Goal: Transaction & Acquisition: Book appointment/travel/reservation

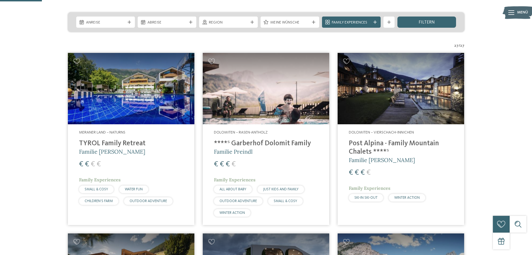
scroll to position [121, 0]
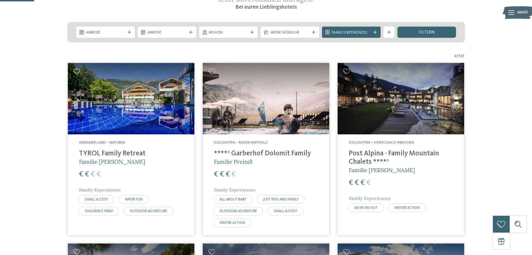
click at [77, 71] on icon at bounding box center [76, 71] width 7 height 6
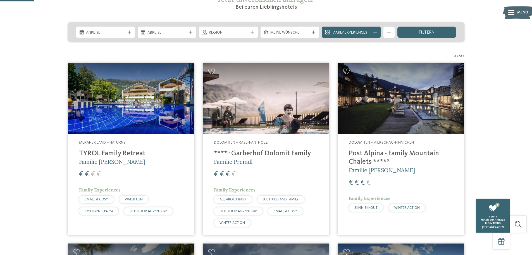
click at [77, 71] on icon at bounding box center [76, 71] width 7 height 6
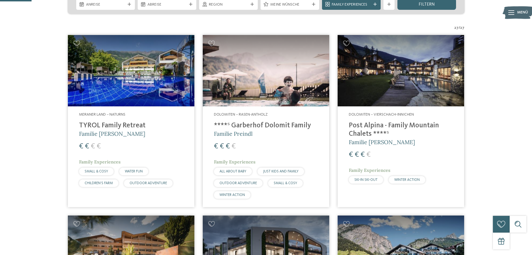
scroll to position [93, 0]
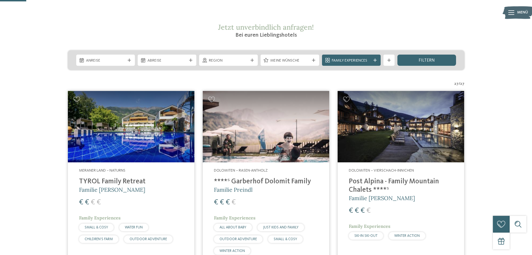
click at [103, 181] on h4 "TYROL Family Retreat" at bounding box center [131, 181] width 104 height 8
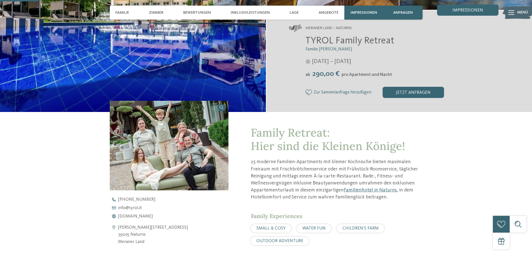
scroll to position [140, 0]
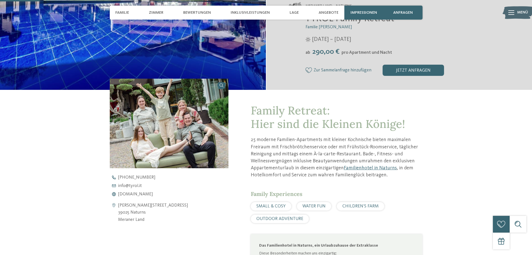
click at [221, 86] on link at bounding box center [169, 123] width 119 height 89
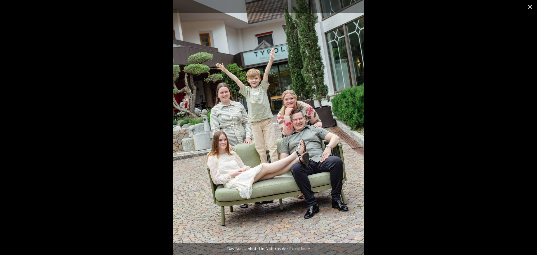
click at [530, 6] on span at bounding box center [530, 6] width 14 height 13
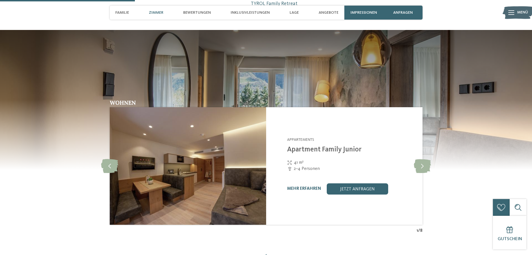
scroll to position [475, 0]
click at [425, 164] on icon at bounding box center [422, 165] width 17 height 14
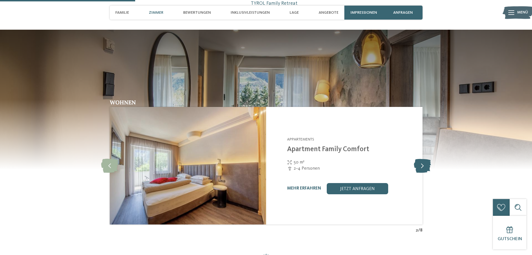
click at [425, 164] on icon at bounding box center [422, 165] width 17 height 14
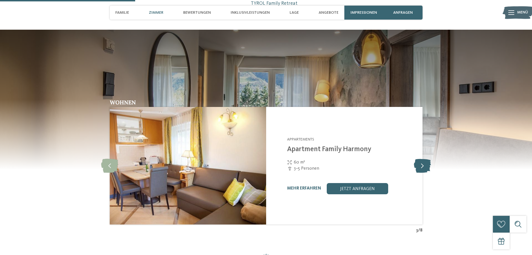
click at [424, 166] on icon at bounding box center [422, 165] width 17 height 14
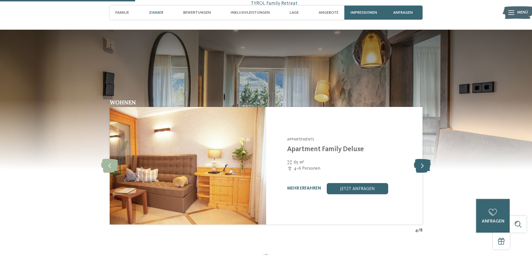
click at [424, 166] on icon at bounding box center [422, 165] width 17 height 14
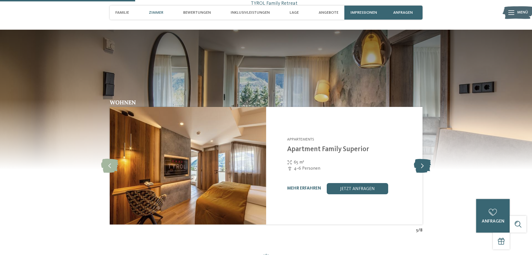
click at [424, 166] on icon at bounding box center [422, 165] width 17 height 14
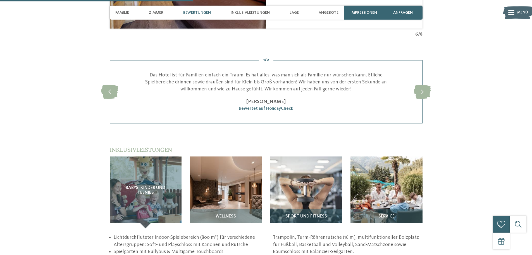
scroll to position [727, 0]
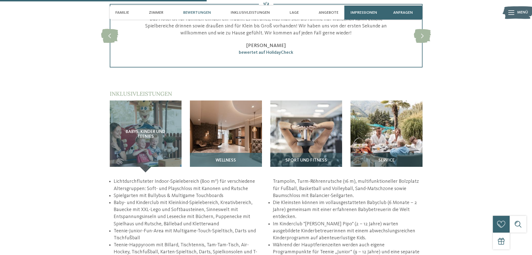
click at [225, 159] on span "Wellness" at bounding box center [226, 160] width 20 height 5
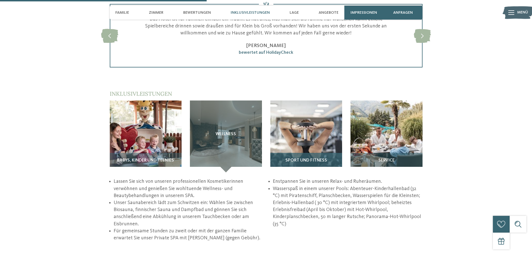
click at [299, 146] on img at bounding box center [306, 136] width 72 height 72
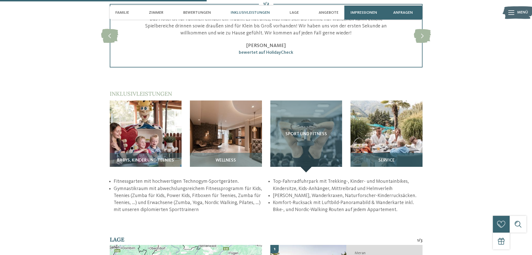
click at [364, 146] on img at bounding box center [387, 136] width 72 height 72
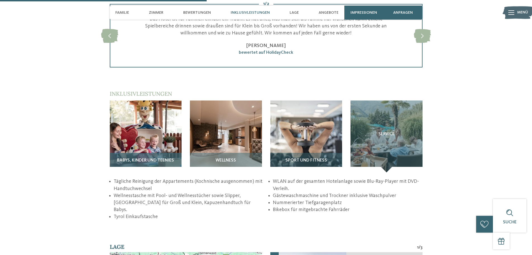
click at [132, 140] on img at bounding box center [146, 136] width 72 height 72
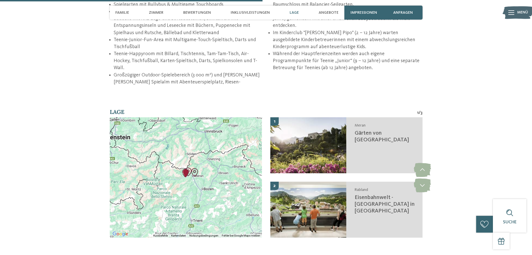
scroll to position [922, 0]
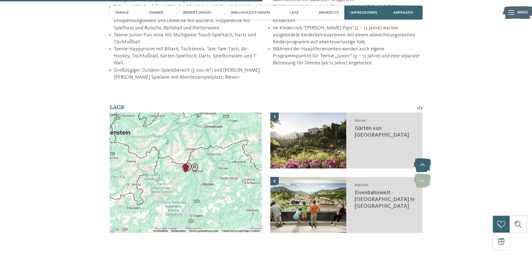
click at [423, 160] on icon at bounding box center [422, 165] width 17 height 14
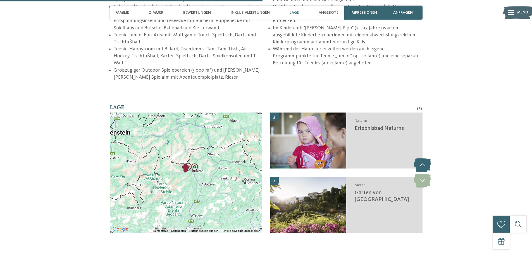
click at [423, 160] on icon at bounding box center [422, 165] width 17 height 14
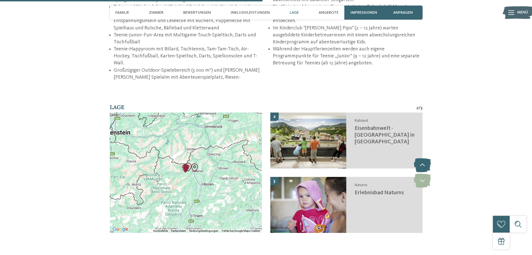
click at [423, 160] on icon at bounding box center [422, 165] width 17 height 14
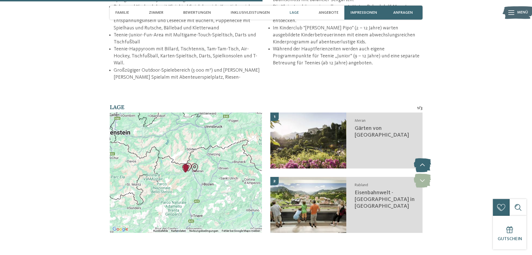
click at [423, 160] on icon at bounding box center [422, 165] width 17 height 14
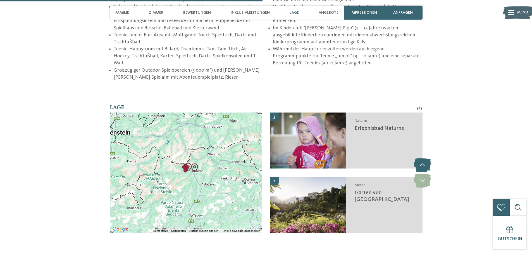
click at [423, 160] on icon at bounding box center [422, 165] width 17 height 14
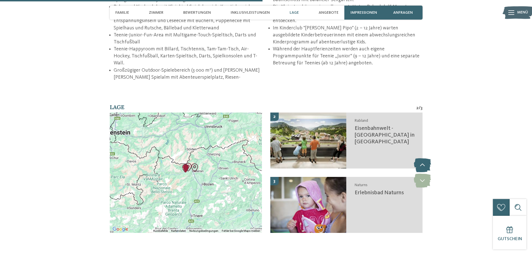
click at [423, 160] on icon at bounding box center [422, 165] width 17 height 14
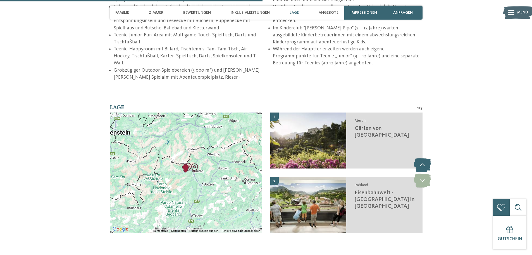
click at [423, 160] on icon at bounding box center [422, 165] width 17 height 14
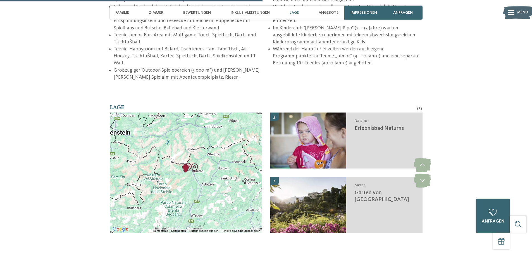
click at [195, 163] on img "Gärten von Schloss Trauttmansdorff" at bounding box center [195, 167] width 8 height 8
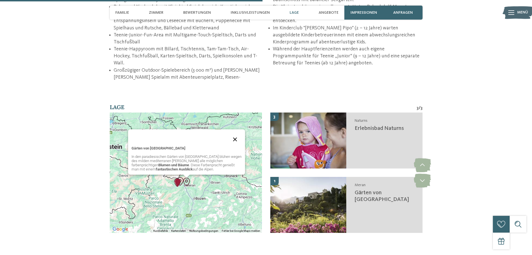
click at [237, 132] on button "Schließen" at bounding box center [235, 138] width 13 height 13
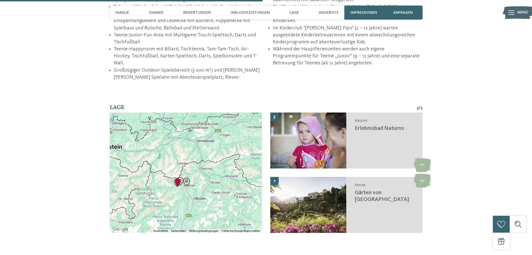
click at [180, 178] on img "Familienwellness Residence Tyrol" at bounding box center [178, 182] width 8 height 8
click at [201, 154] on button "Schließen" at bounding box center [197, 160] width 13 height 13
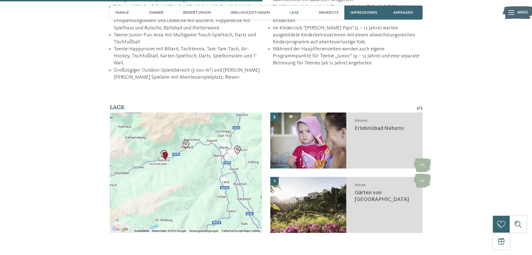
drag, startPoint x: 168, startPoint y: 144, endPoint x: 183, endPoint y: 189, distance: 47.1
click at [183, 189] on div at bounding box center [186, 172] width 152 height 120
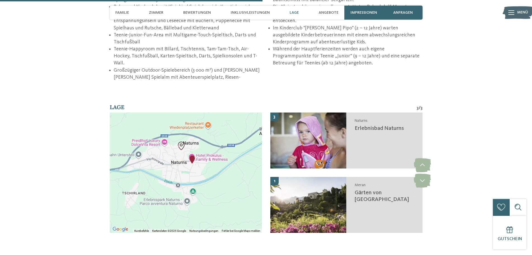
click at [182, 141] on img "Erlebnisbad Naturns" at bounding box center [181, 145] width 8 height 8
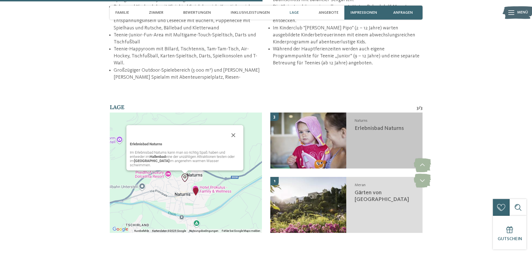
click at [386, 129] on div "Naturns Erlebnisbad Naturns" at bounding box center [385, 140] width 76 height 56
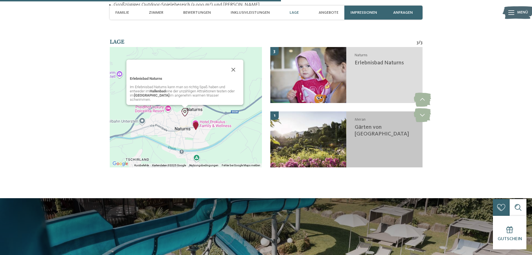
click at [381, 130] on h3 "Gärten von Schloss Trauttmansdorff" at bounding box center [386, 130] width 62 height 13
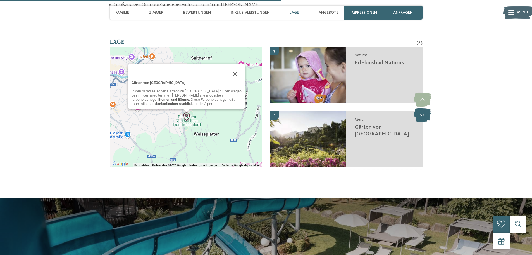
click at [424, 109] on icon at bounding box center [422, 115] width 17 height 14
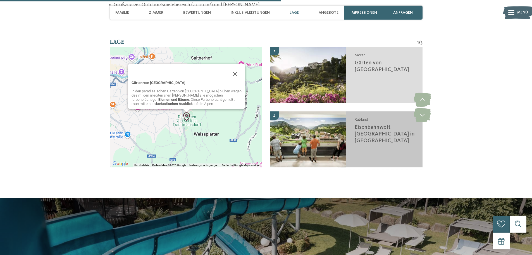
click at [366, 137] on div "Rabland Eisenbahnwelt - Südtirol in Miniatur" at bounding box center [385, 139] width 76 height 56
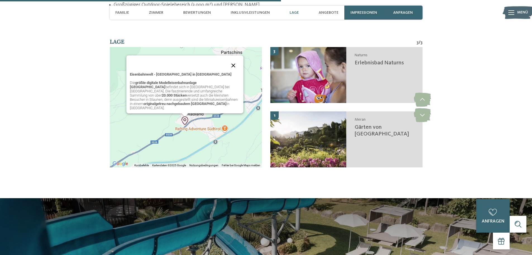
click at [236, 67] on button "Schließen" at bounding box center [233, 65] width 13 height 13
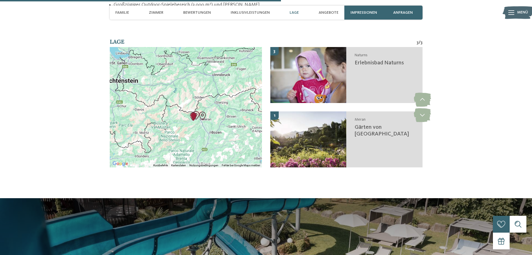
drag, startPoint x: 223, startPoint y: 117, endPoint x: 205, endPoint y: 117, distance: 17.6
click at [205, 117] on div at bounding box center [186, 107] width 152 height 120
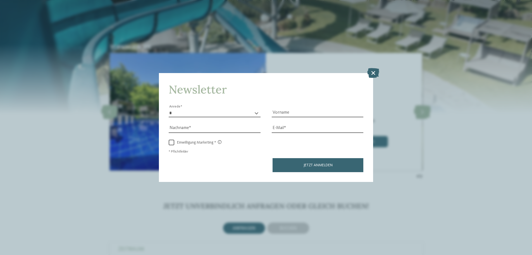
scroll to position [1183, 0]
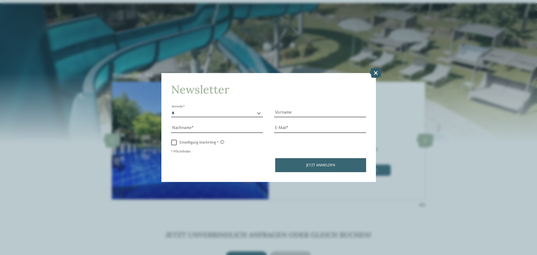
click at [375, 73] on icon at bounding box center [375, 73] width 12 height 10
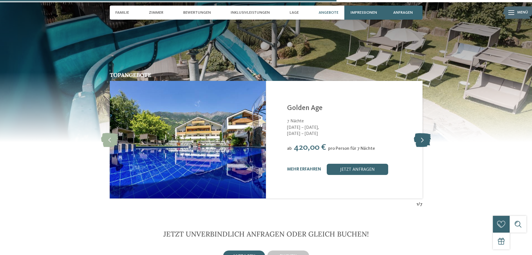
click at [422, 132] on icon at bounding box center [422, 139] width 17 height 14
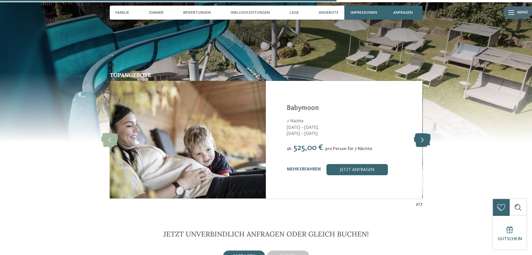
click at [422, 132] on icon at bounding box center [422, 139] width 17 height 14
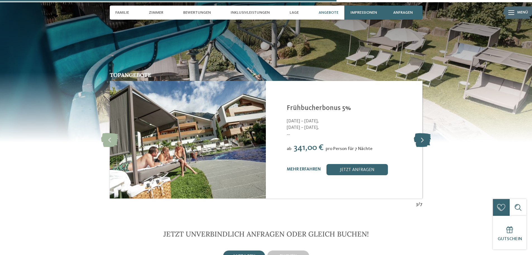
click at [422, 132] on icon at bounding box center [422, 139] width 17 height 14
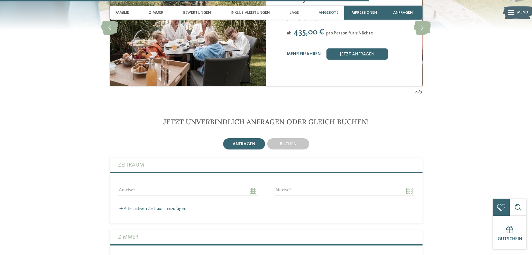
scroll to position [1295, 0]
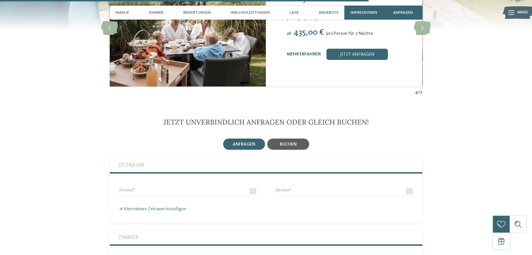
click at [294, 142] on span "buchen" at bounding box center [288, 144] width 17 height 4
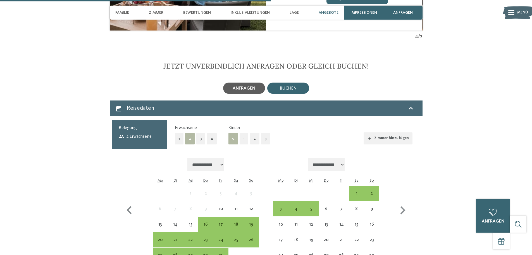
click at [236, 86] on span "anfragen" at bounding box center [244, 88] width 23 height 4
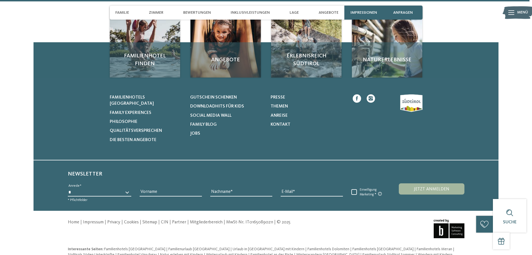
scroll to position [1882, 0]
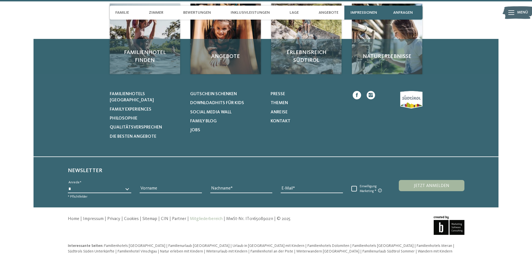
click at [200, 216] on link "Mitgliederbereich" at bounding box center [206, 218] width 33 height 4
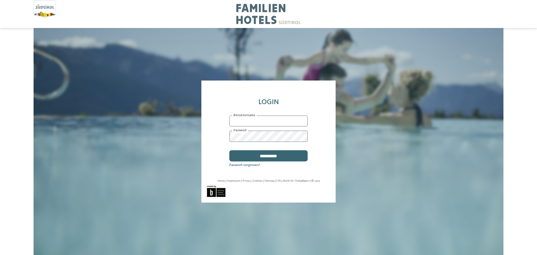
type input "*******"
click at [47, 9] on div at bounding box center [268, 14] width 469 height 28
click at [247, 16] on img at bounding box center [268, 14] width 64 height 28
drag, startPoint x: 137, startPoint y: 88, endPoint x: 146, endPoint y: 91, distance: 9.4
click at [137, 88] on div "**********" at bounding box center [268, 141] width 453 height 227
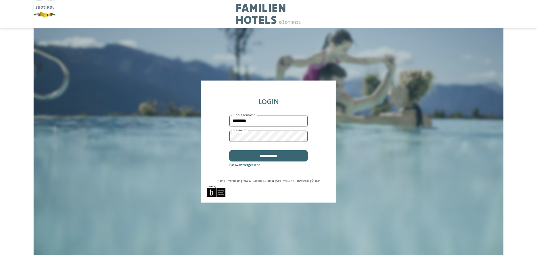
click at [42, 7] on div at bounding box center [268, 14] width 469 height 28
click at [269, 10] on img at bounding box center [268, 14] width 64 height 28
